Goal: Check status: Check status

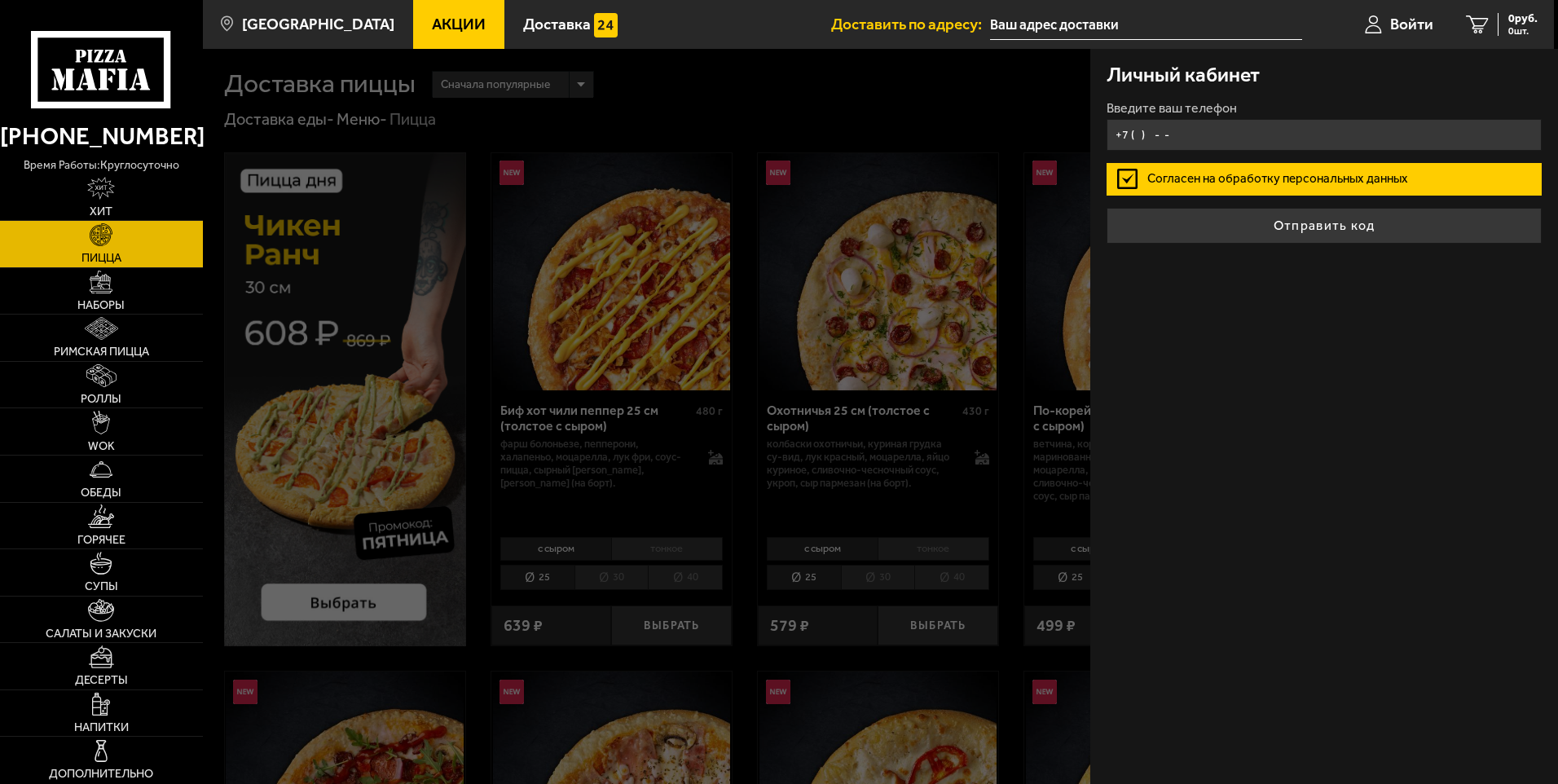
click at [1256, 138] on input "+7 ( ) - -" at bounding box center [1324, 135] width 435 height 32
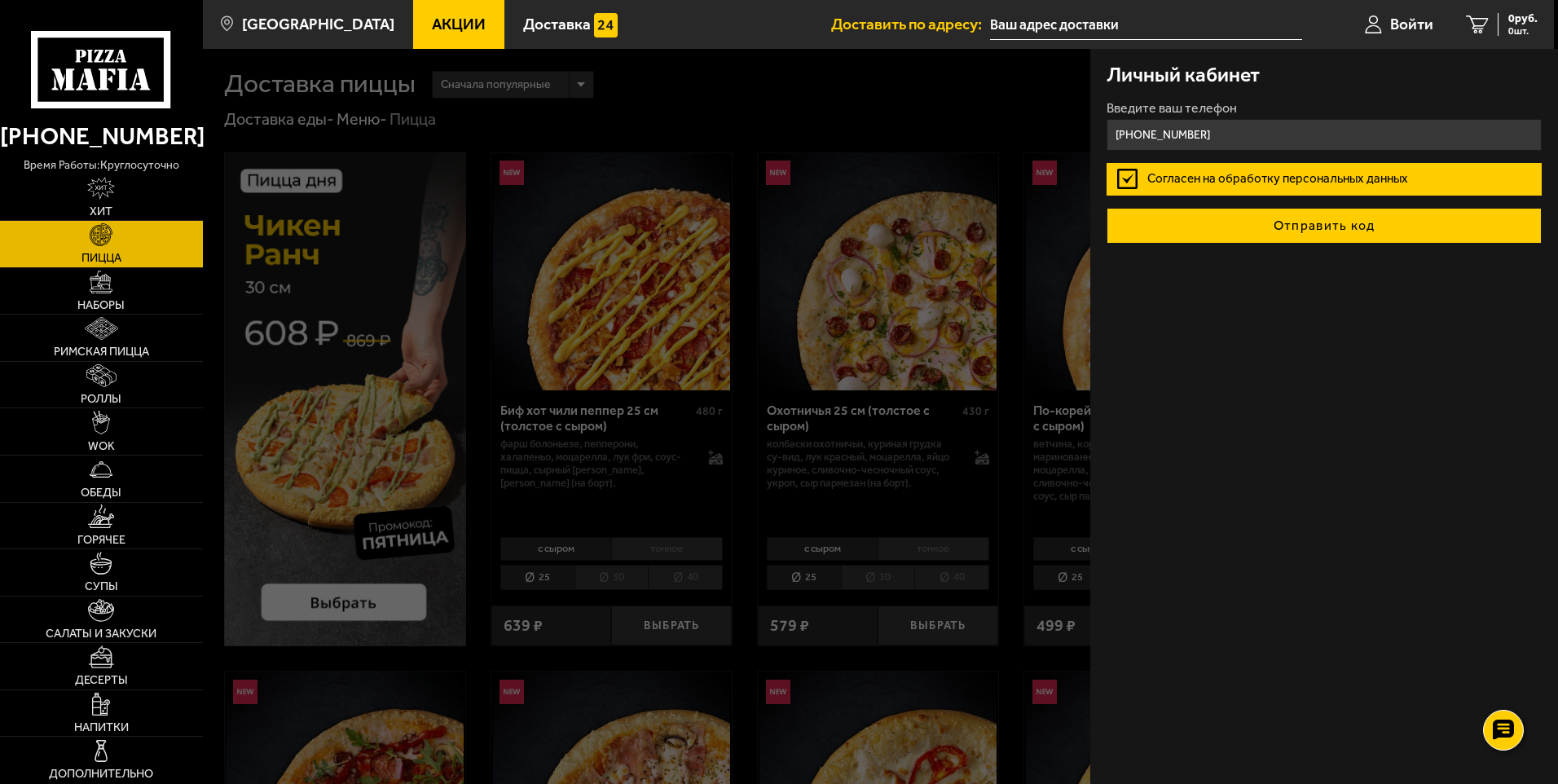
type input "+7 (962) 681-08-44"
click at [1297, 229] on button "Отправить код" at bounding box center [1324, 225] width 435 height 36
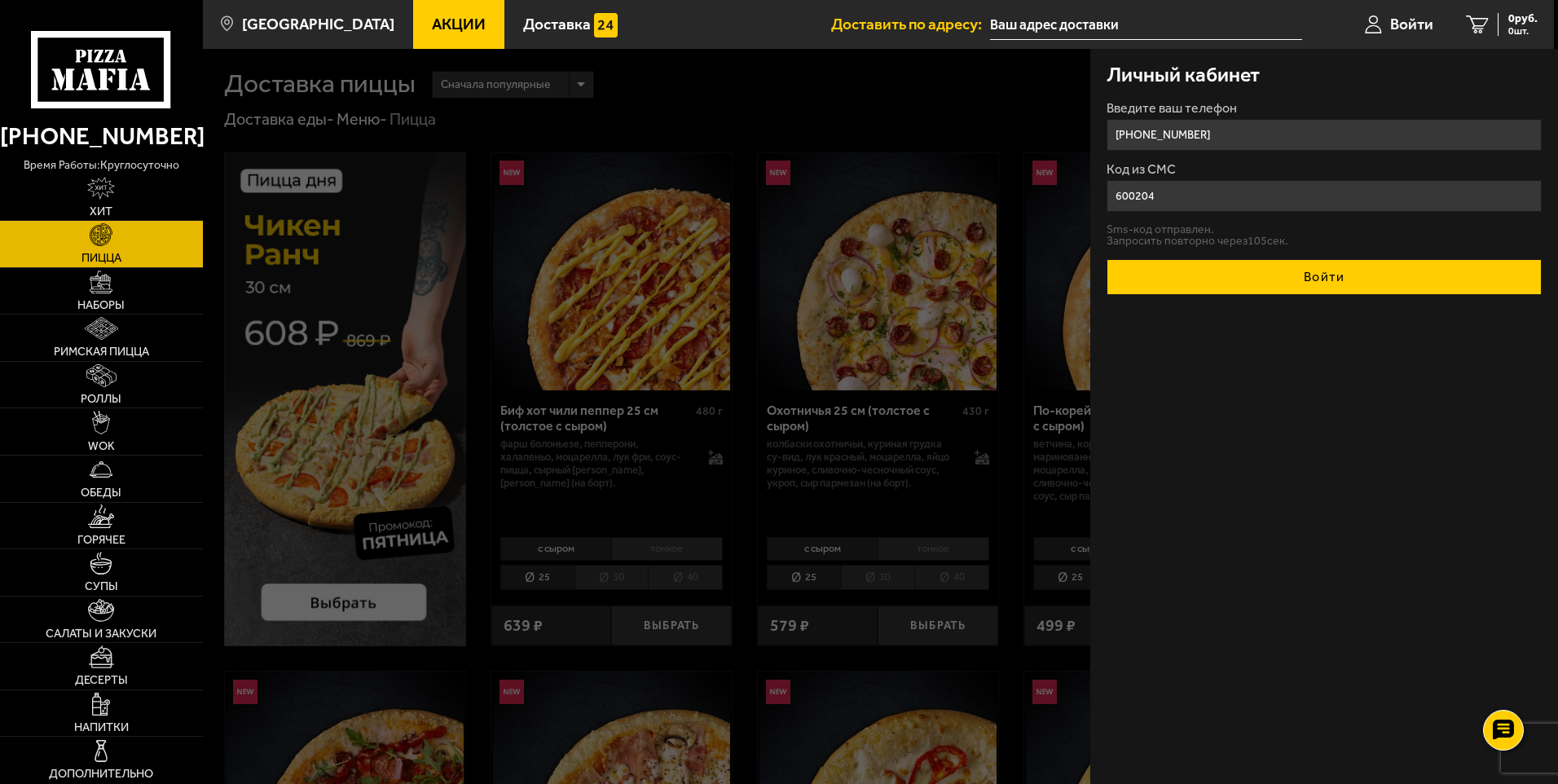
type input "600204"
click at [1304, 272] on button "Войти" at bounding box center [1324, 276] width 435 height 36
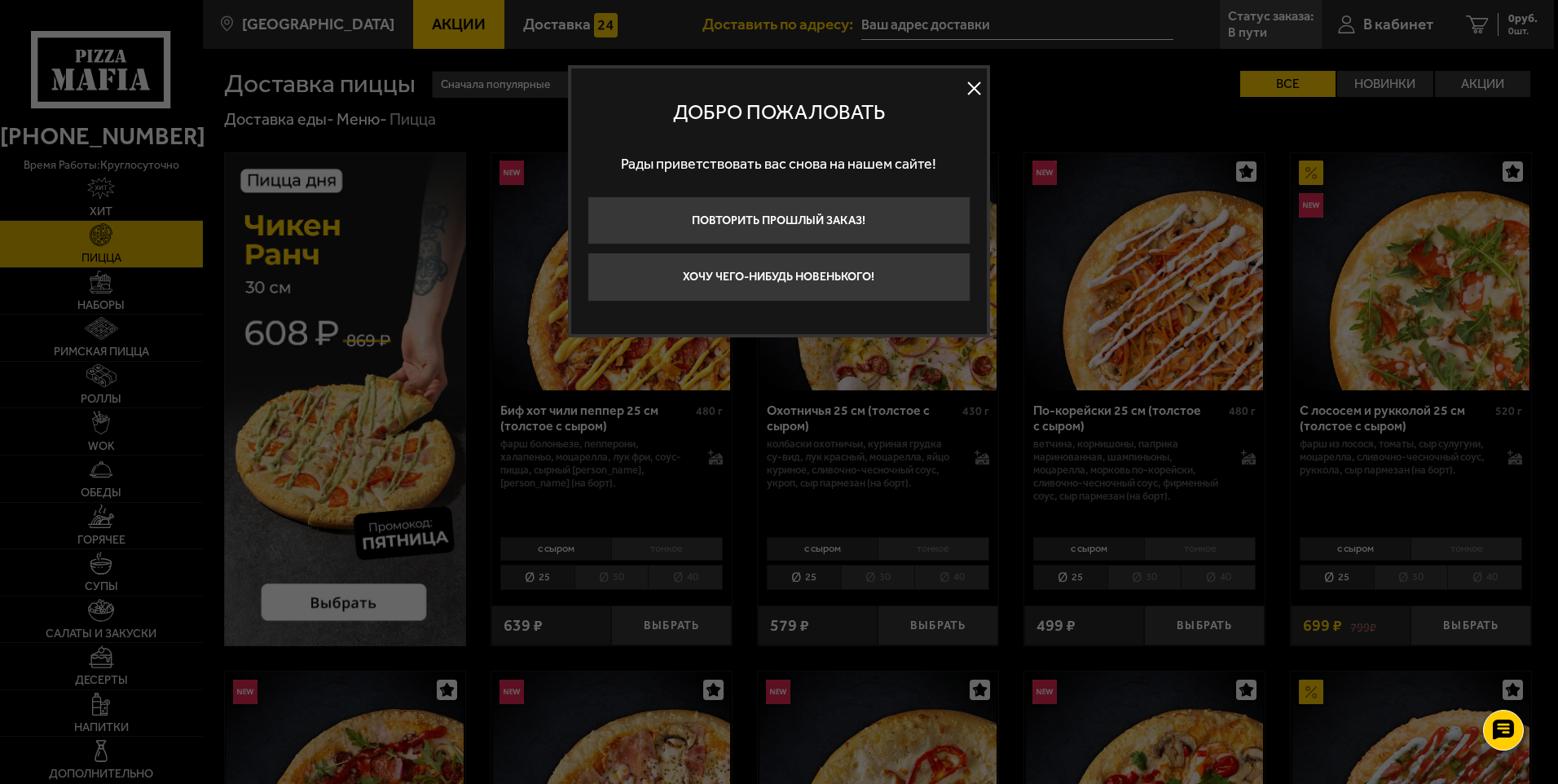
click at [968, 83] on button at bounding box center [974, 89] width 24 height 24
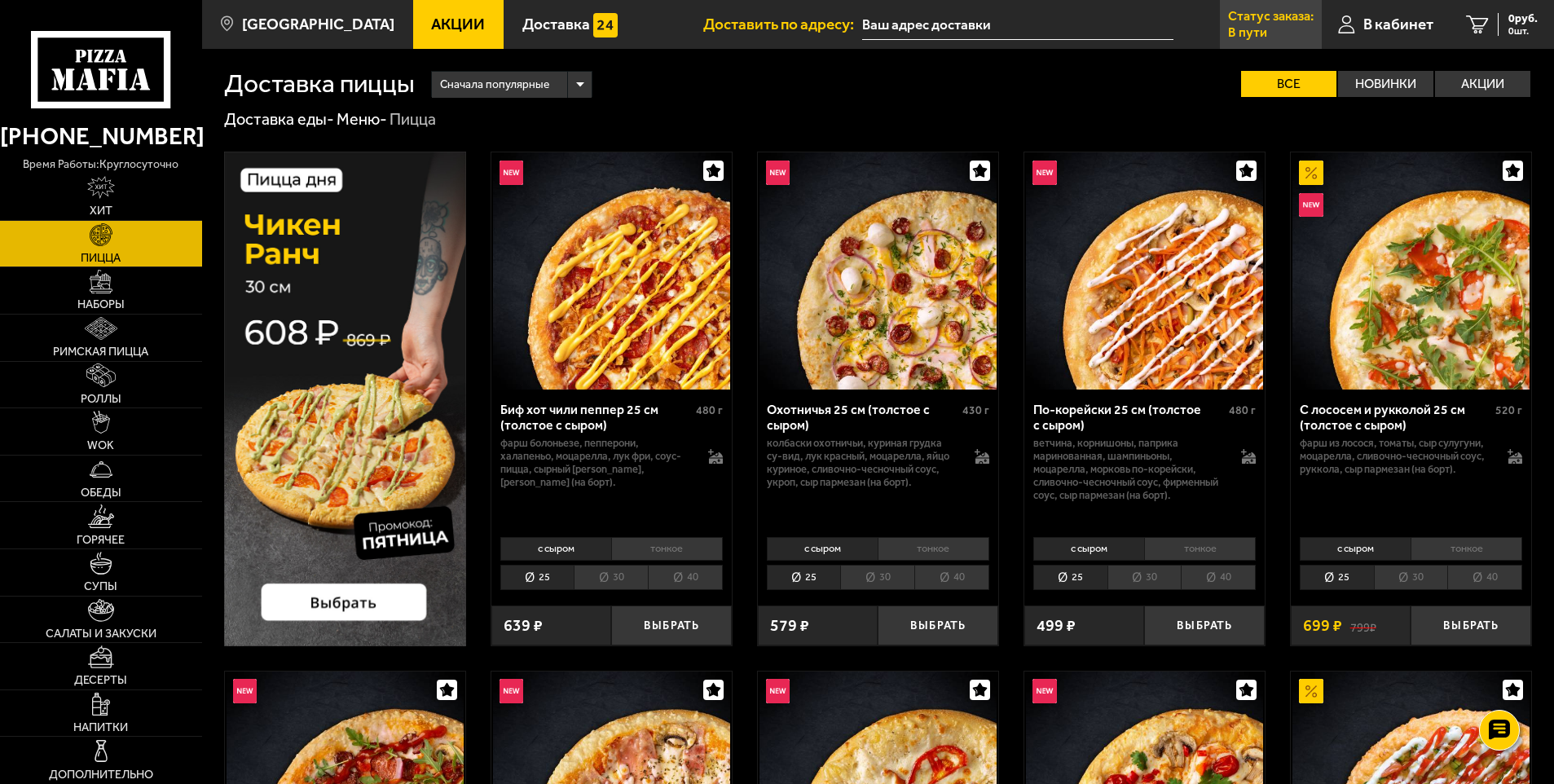
click at [1299, 25] on link "Статус заказа: В пути" at bounding box center [1270, 24] width 102 height 49
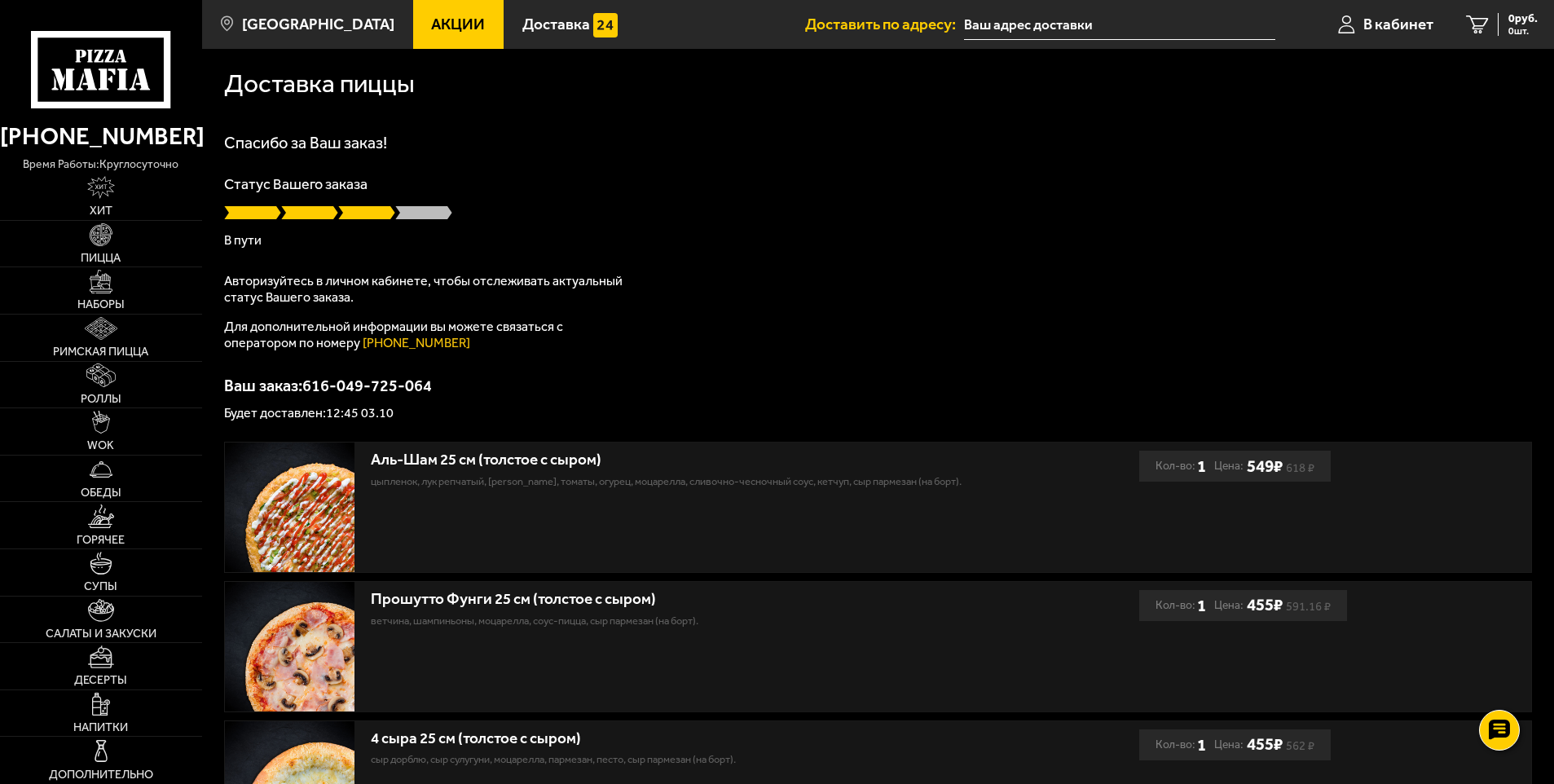
click at [837, 117] on div "Доставка пиццы Спасибо за Ваш заказ! Статус Вашего заказа В пути Авторизуйтесь …" at bounding box center [878, 551] width 1352 height 1005
click at [468, 260] on div "Спасибо за Ваш заказ! Статус Вашего заказа В пути Авторизуйтесь в личном кабине…" at bounding box center [878, 277] width 1308 height 285
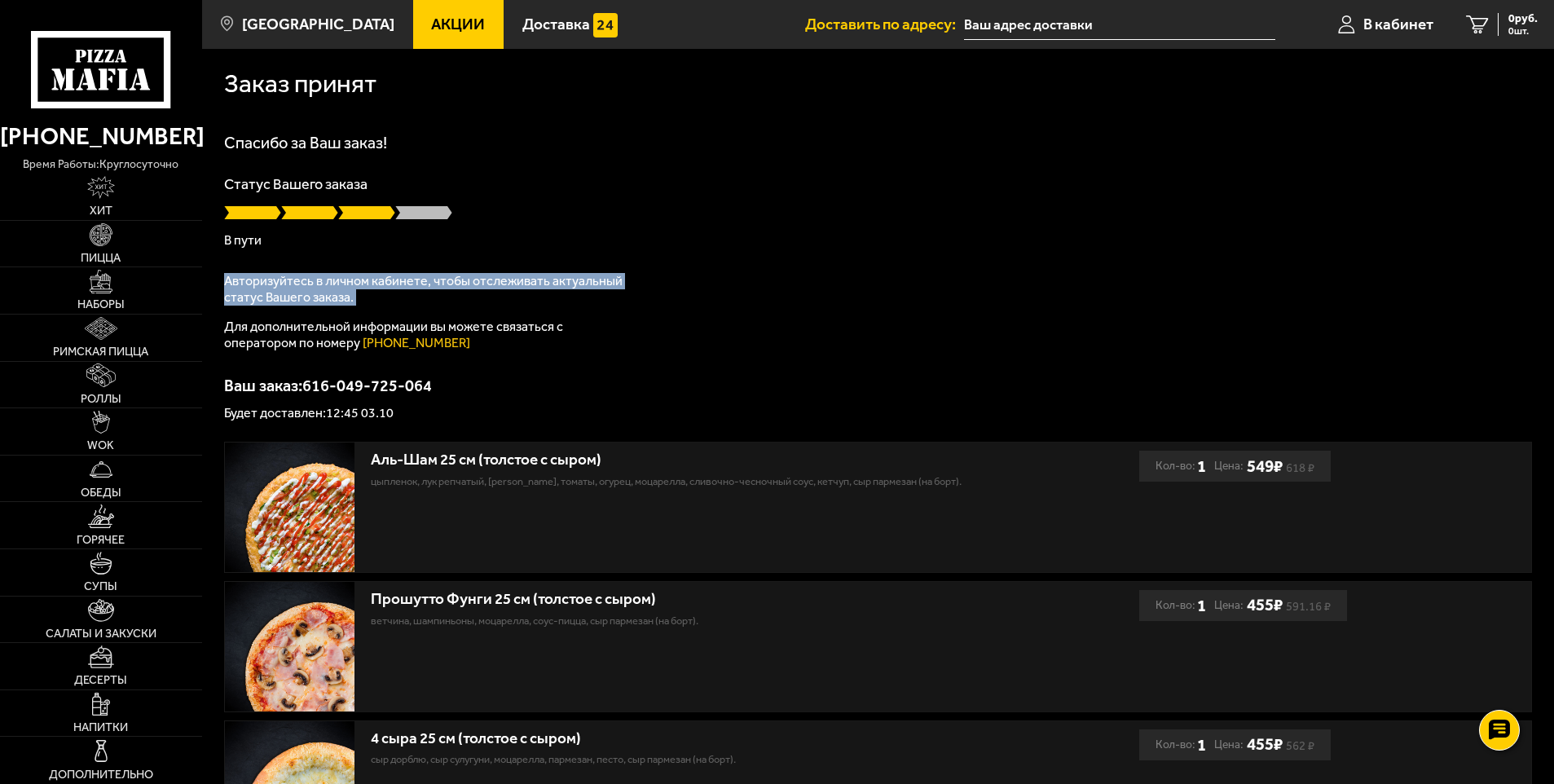
click at [468, 260] on div "Спасибо за Ваш заказ! Статус Вашего заказа В пути Авторизуйтесь в личном кабине…" at bounding box center [878, 277] width 1308 height 285
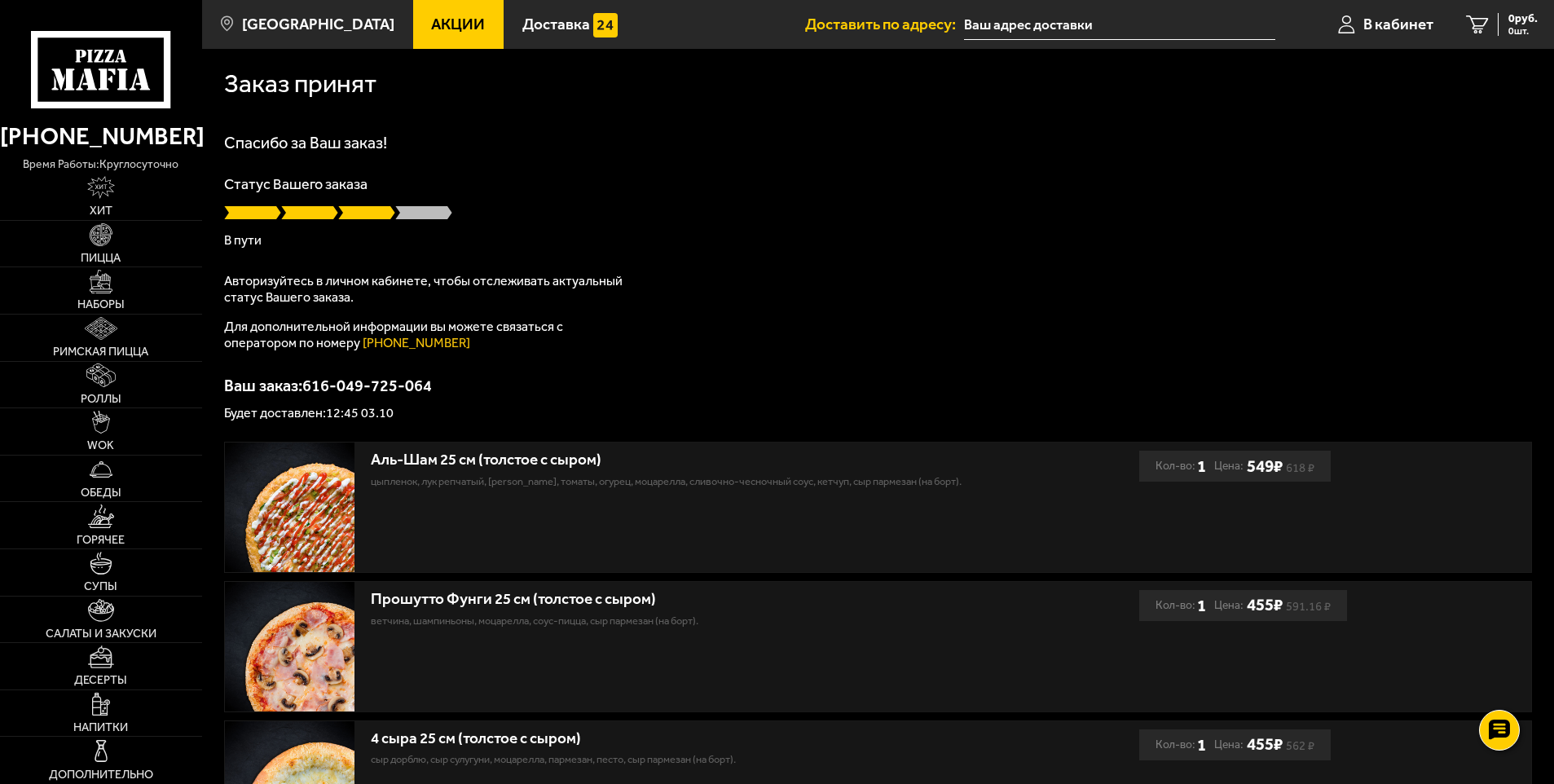
drag, startPoint x: 468, startPoint y: 260, endPoint x: 793, endPoint y: 292, distance: 326.6
click at [793, 292] on div "Спасибо за Ваш заказ! Статус Вашего заказа В пути Авторизуйтесь в личном кабине…" at bounding box center [878, 277] width 1308 height 285
click at [645, 162] on div "Спасибо за Ваш заказ! Статус Вашего заказа В пути Авторизуйтесь в личном кабине…" at bounding box center [878, 277] width 1308 height 285
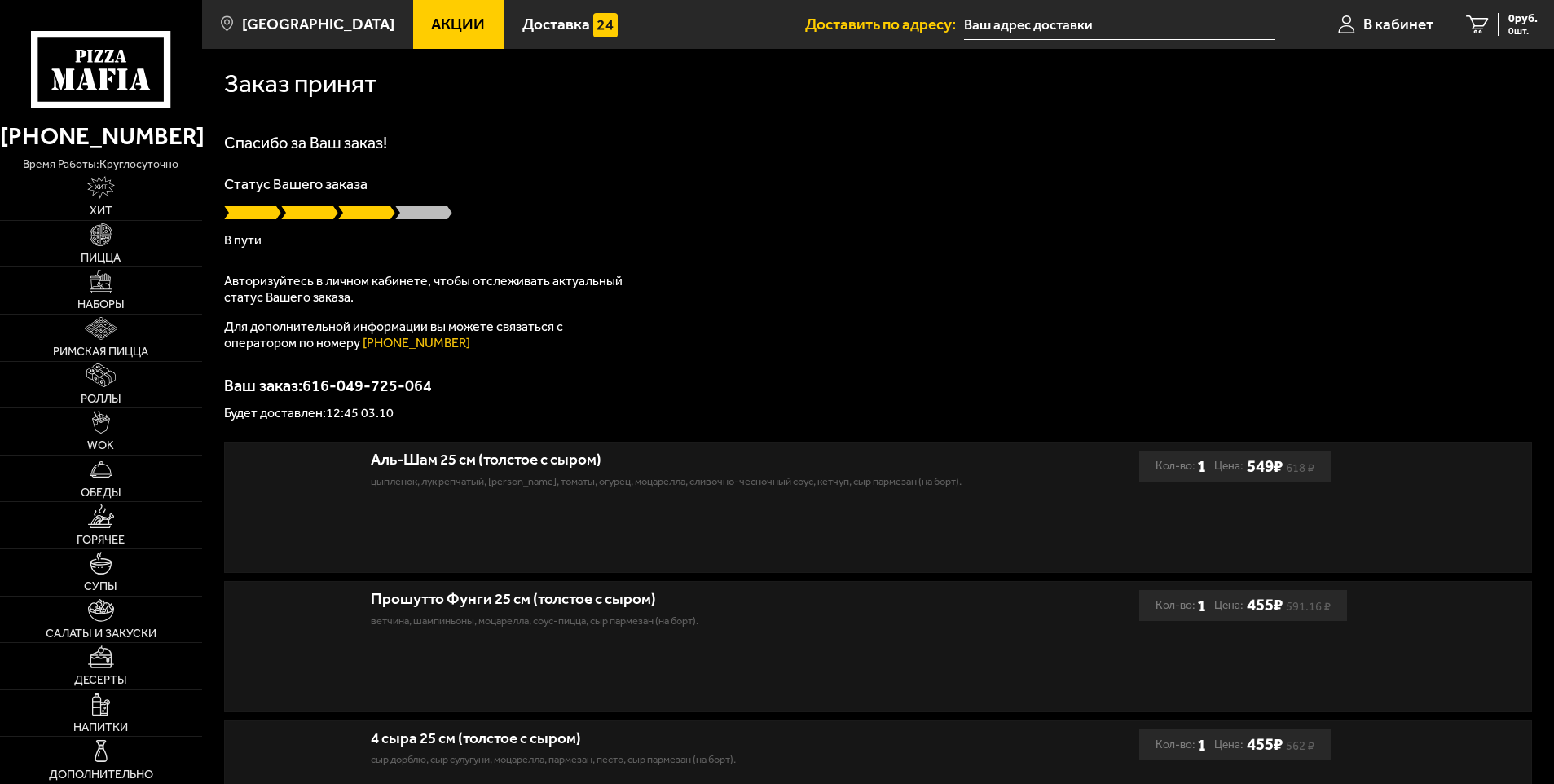
type input "[STREET_ADDRESS]"
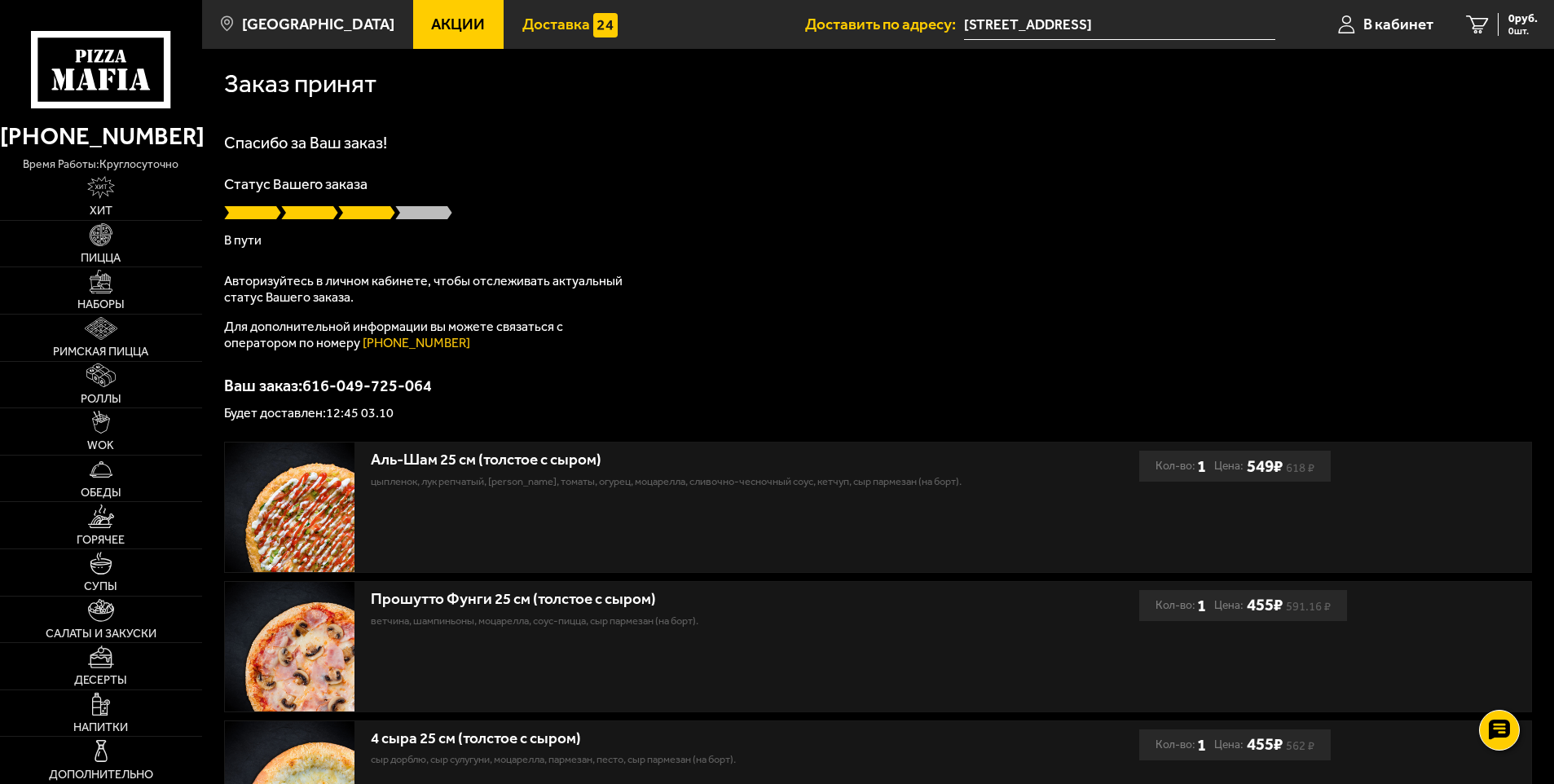
click at [551, 33] on link "Доставка" at bounding box center [570, 24] width 133 height 49
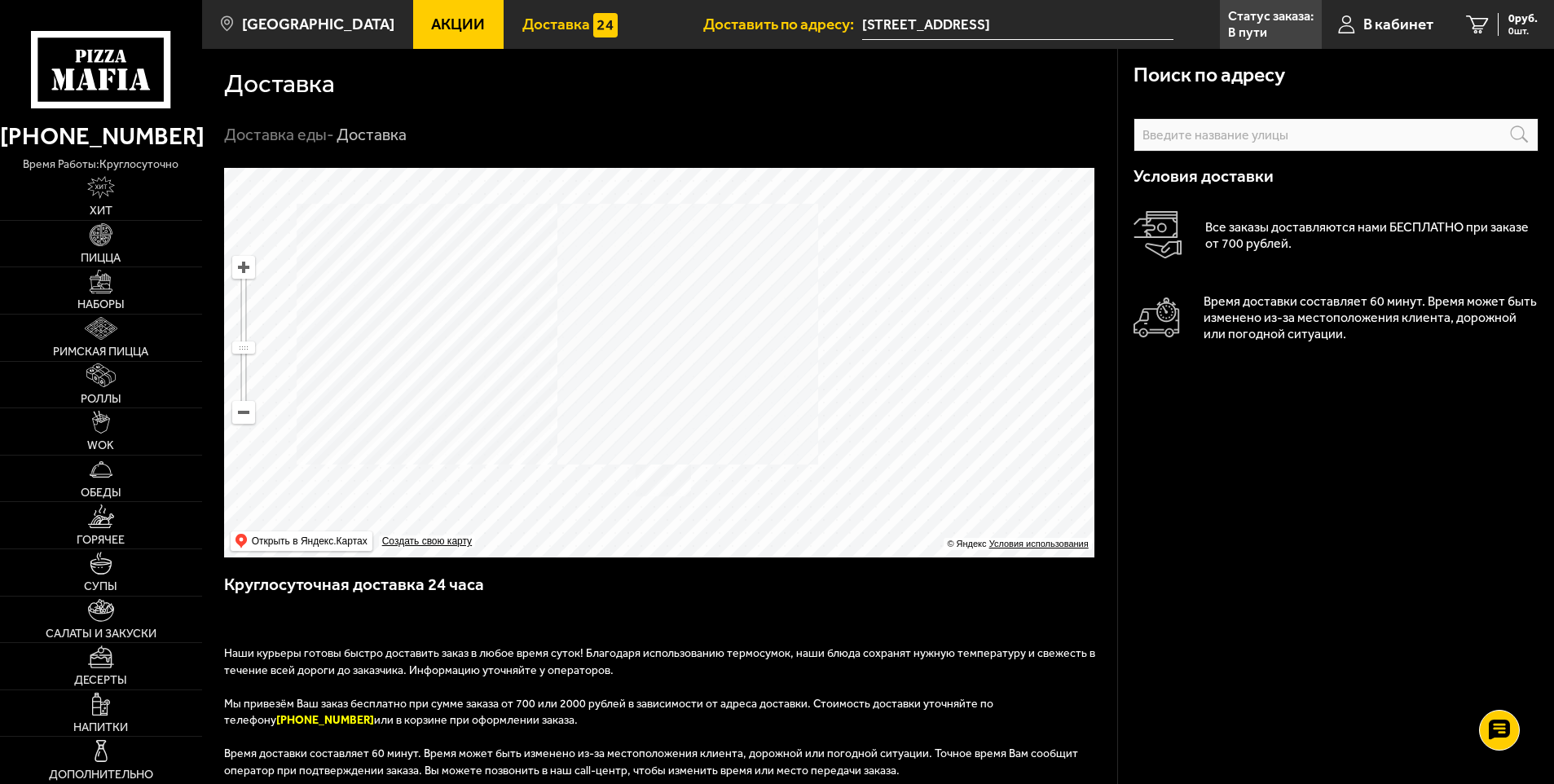
click at [437, 24] on span "Акции" at bounding box center [458, 24] width 54 height 16
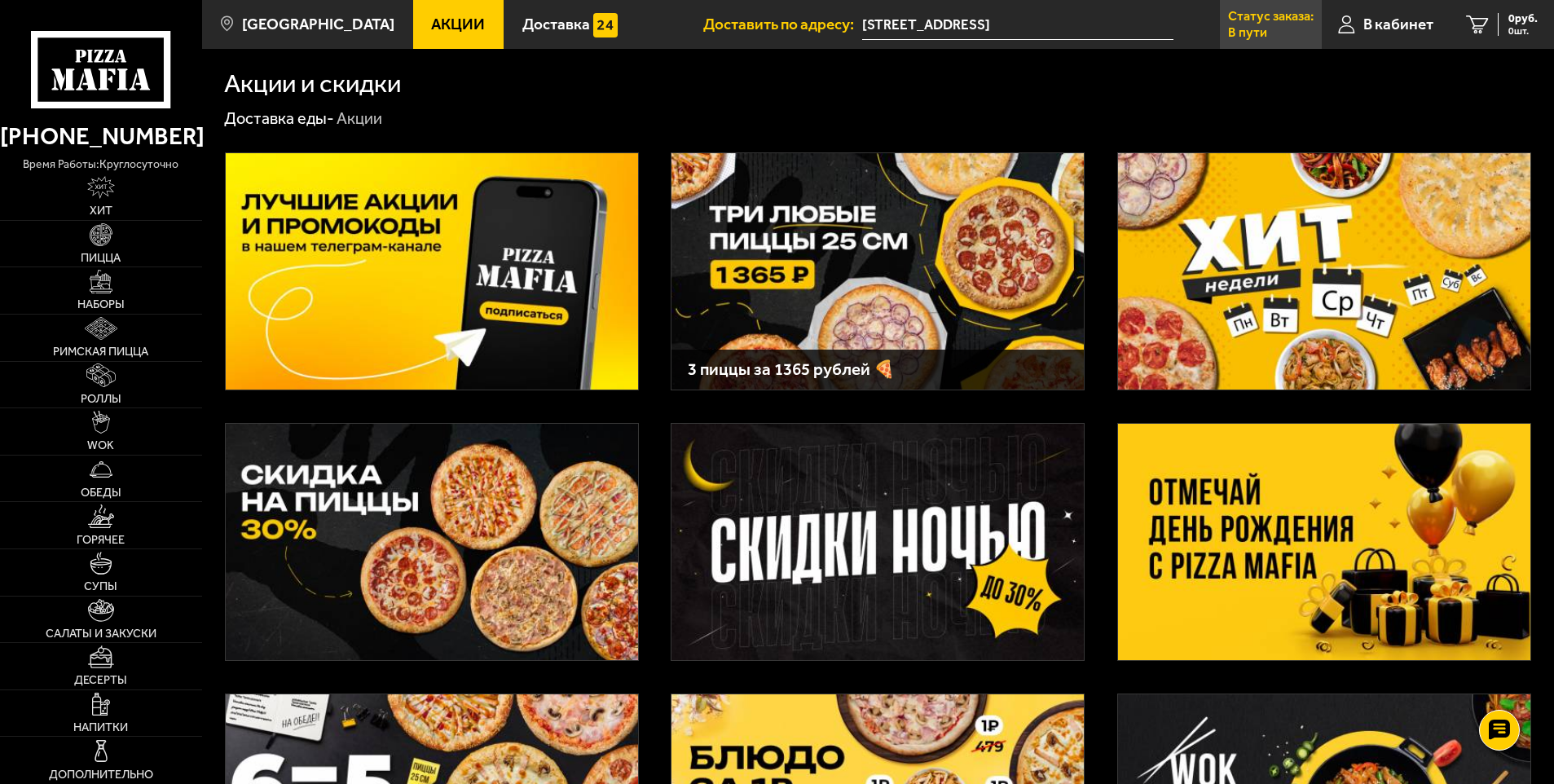
click at [1290, 23] on link "Статус заказа: В пути" at bounding box center [1270, 24] width 102 height 49
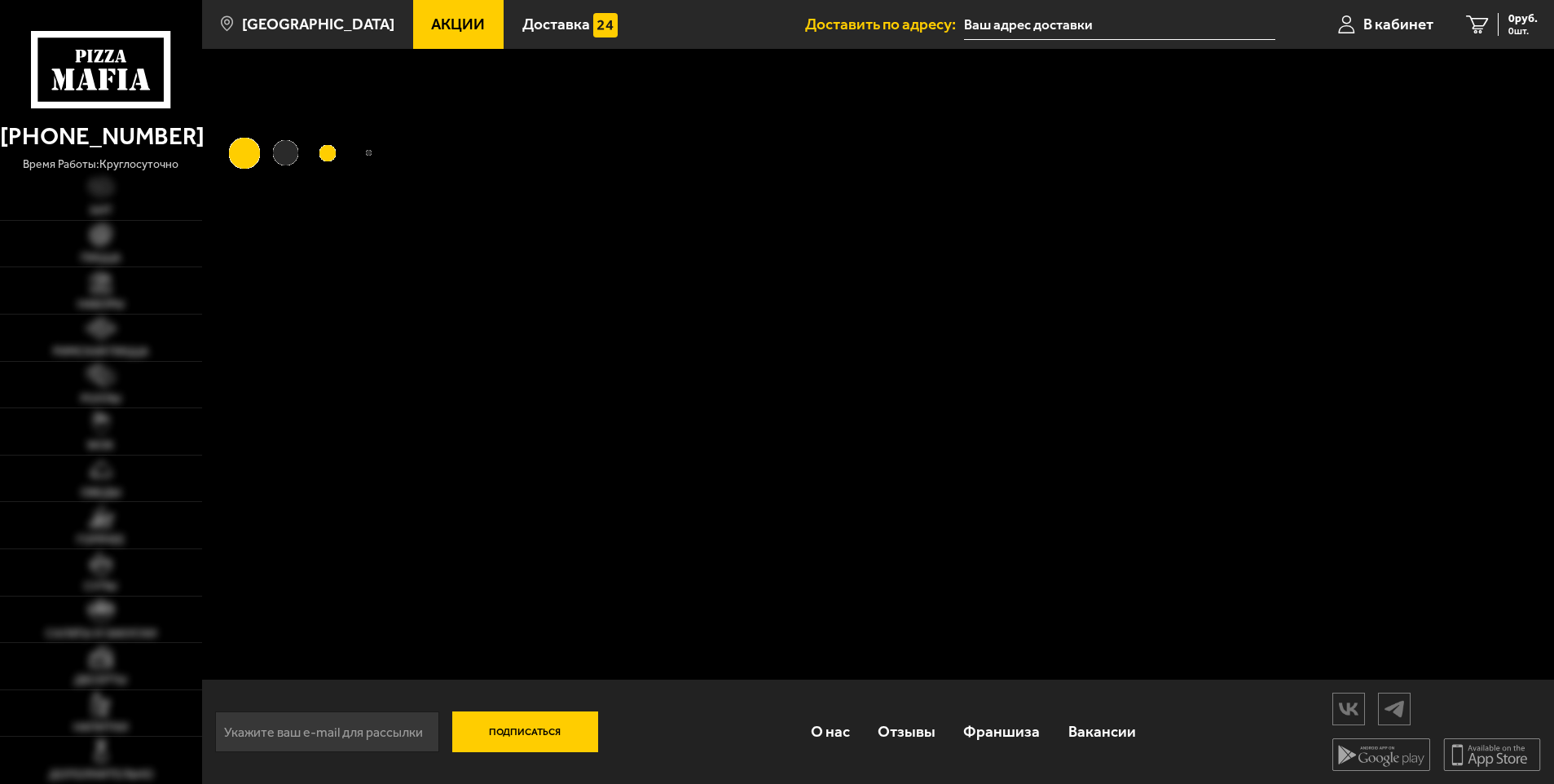
type input "[STREET_ADDRESS]"
